Goal: Information Seeking & Learning: Learn about a topic

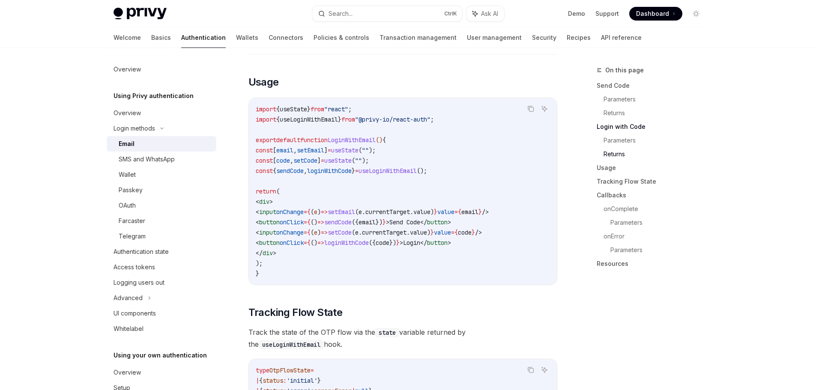
scroll to position [729, 0]
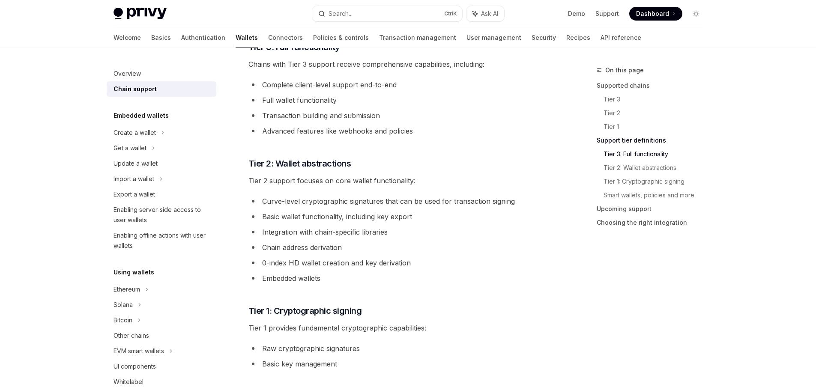
scroll to position [464, 0]
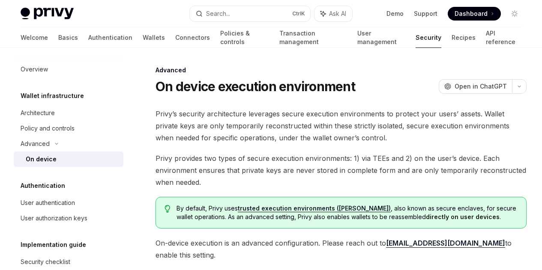
type textarea "*"
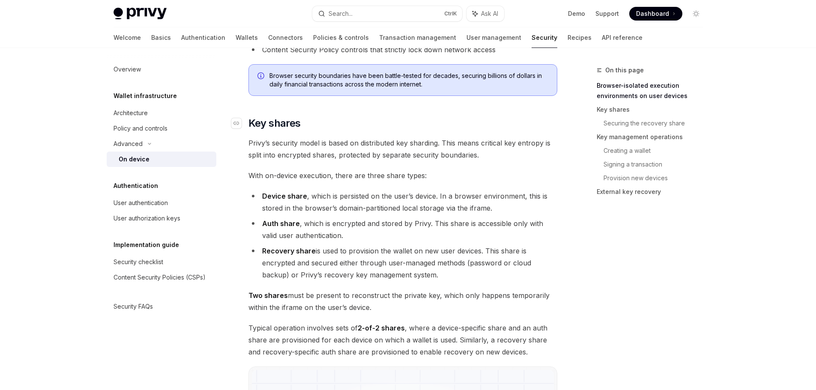
scroll to position [557, 0]
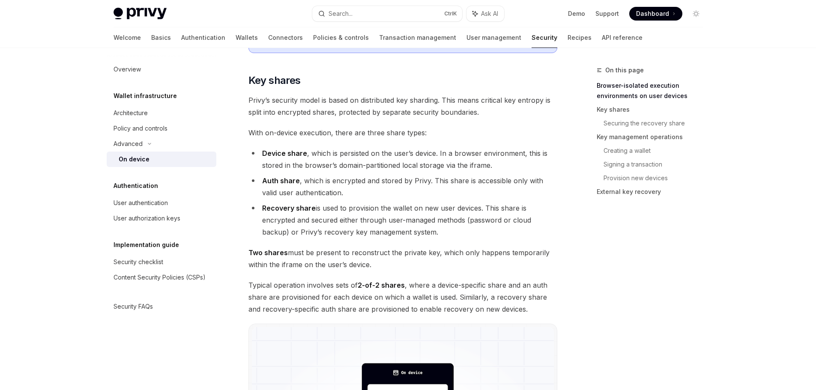
drag, startPoint x: 250, startPoint y: 134, endPoint x: 425, endPoint y: 238, distance: 203.7
click at [431, 236] on li "Recovery share is used to provision the wallet on new user devices. This share …" at bounding box center [403, 220] width 309 height 36
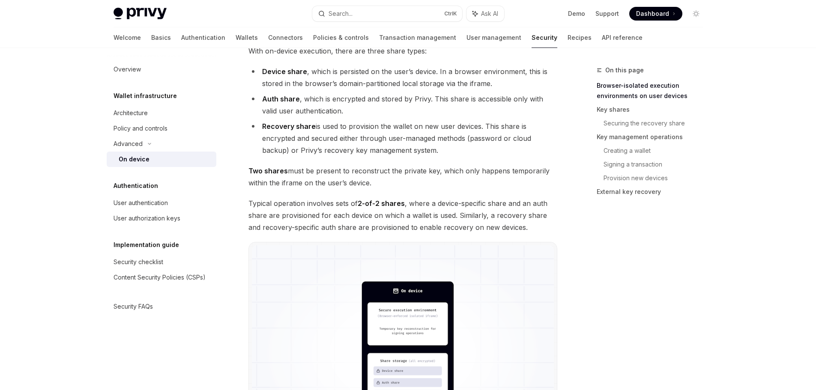
scroll to position [643, 0]
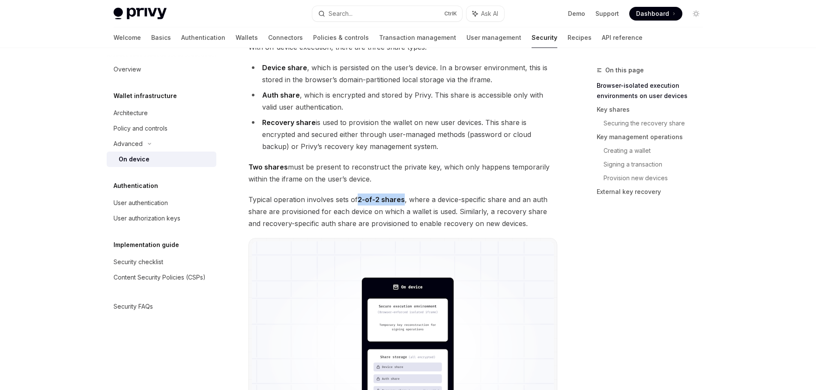
drag, startPoint x: 360, startPoint y: 198, endPoint x: 403, endPoint y: 195, distance: 43.4
click at [403, 195] on span "Typical operation involves sets of 2-of-2 shares , where a device-specific shar…" at bounding box center [403, 212] width 309 height 36
click at [537, 221] on span "Typical operation involves sets of 2-of-2 shares , where a device-specific shar…" at bounding box center [403, 212] width 309 height 36
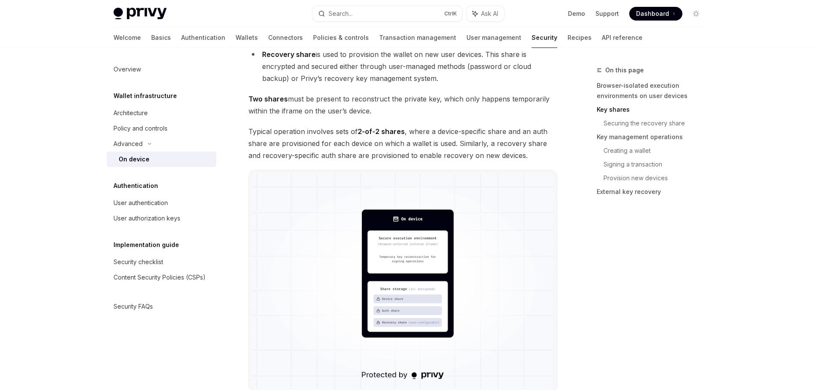
scroll to position [719, 0]
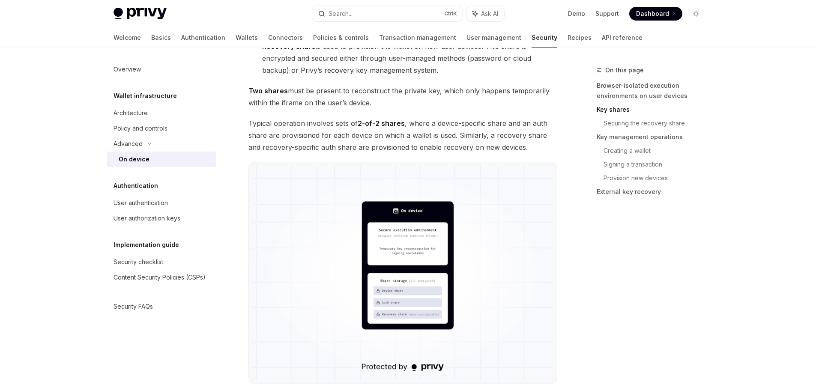
click at [396, 270] on img at bounding box center [403, 273] width 302 height 216
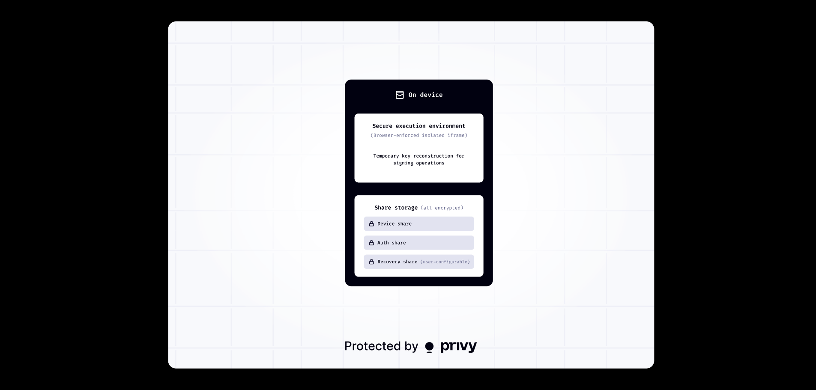
click at [542, 125] on div at bounding box center [408, 195] width 816 height 390
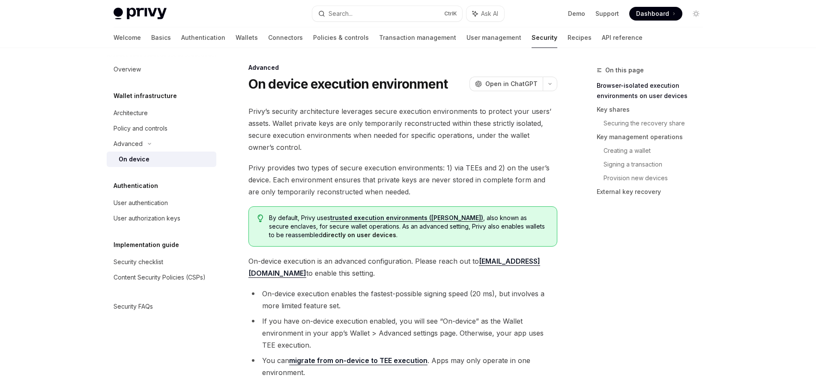
scroll to position [0, 0]
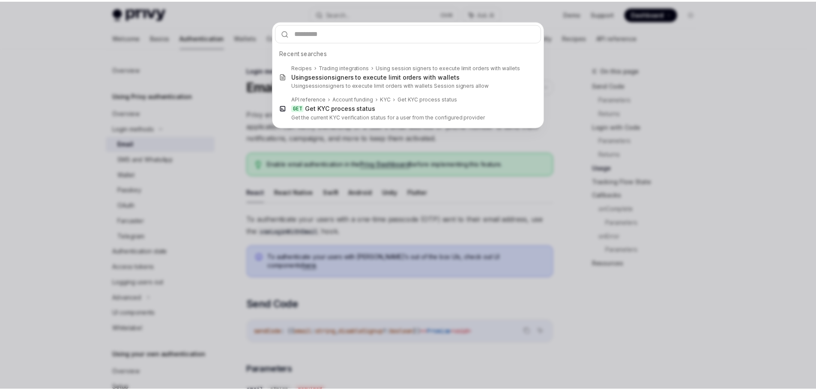
scroll to position [729, 0]
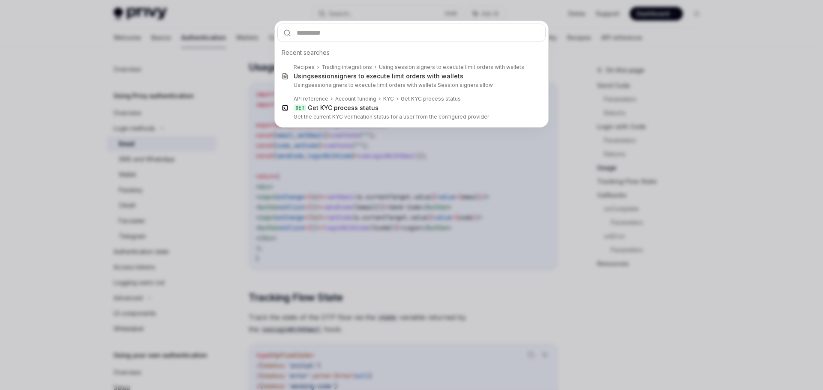
type input "*"
type textarea "*"
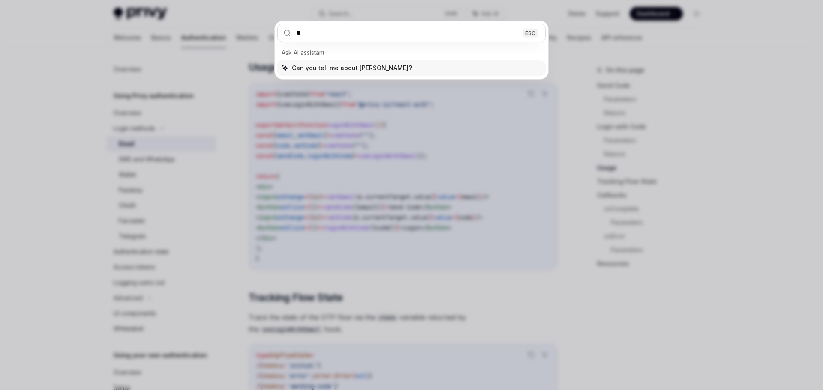
type input "*"
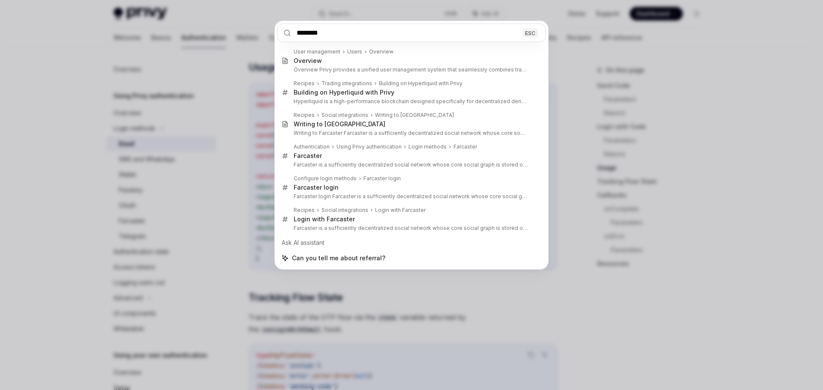
type input "********"
click at [620, 47] on div "******** ESC User management Users Overview Overview Overview Privy provides a …" at bounding box center [411, 195] width 823 height 390
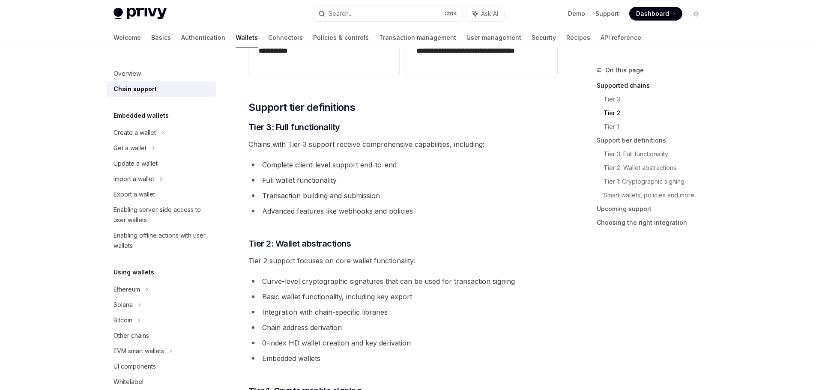
scroll to position [293, 0]
